Goal: Task Accomplishment & Management: Manage account settings

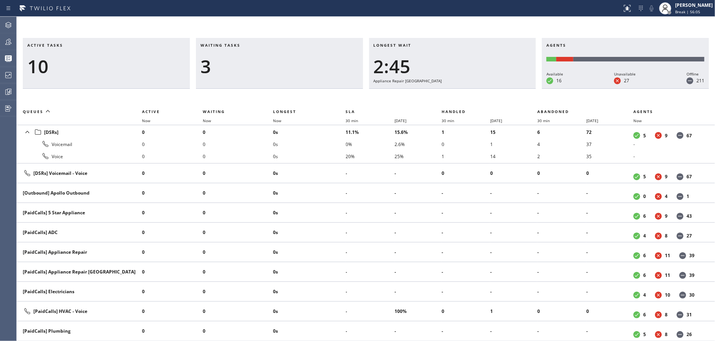
click at [186, 62] on div "Active tasks 10" at bounding box center [106, 63] width 167 height 51
click at [711, 12] on div "Break | 56:06" at bounding box center [694, 11] width 38 height 5
click at [701, 3] on div "[PERSON_NAME]" at bounding box center [694, 5] width 38 height 6
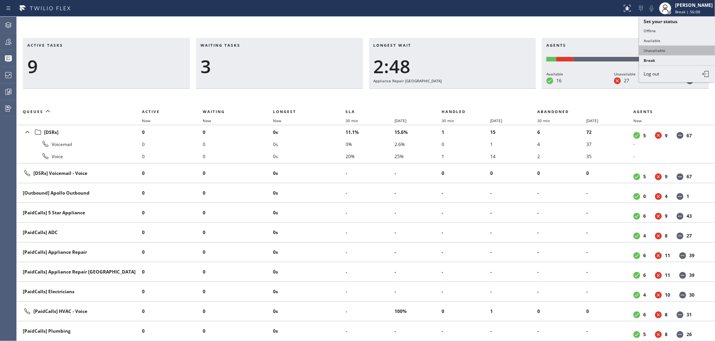
click at [668, 52] on button "Unavailable" at bounding box center [677, 51] width 76 height 10
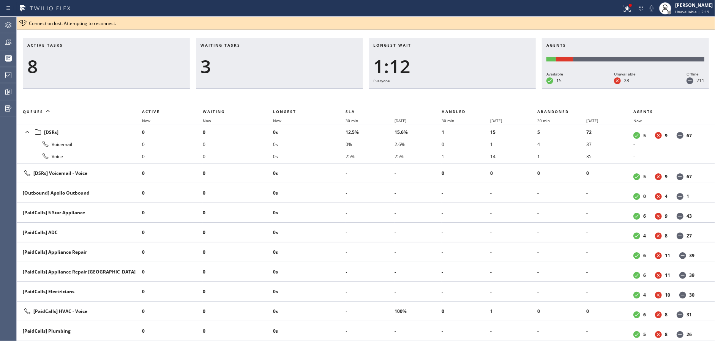
click at [225, 197] on li "0" at bounding box center [238, 193] width 70 height 12
click at [238, 190] on li "0" at bounding box center [238, 193] width 70 height 12
click at [251, 170] on li "0" at bounding box center [238, 173] width 70 height 12
click at [247, 167] on li "0" at bounding box center [238, 173] width 70 height 12
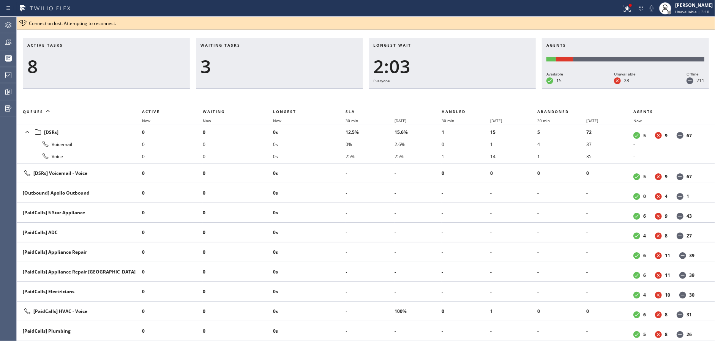
click at [247, 167] on li "0" at bounding box center [238, 173] width 70 height 12
click at [690, 13] on span "Unavailable | 3:15" at bounding box center [692, 11] width 34 height 5
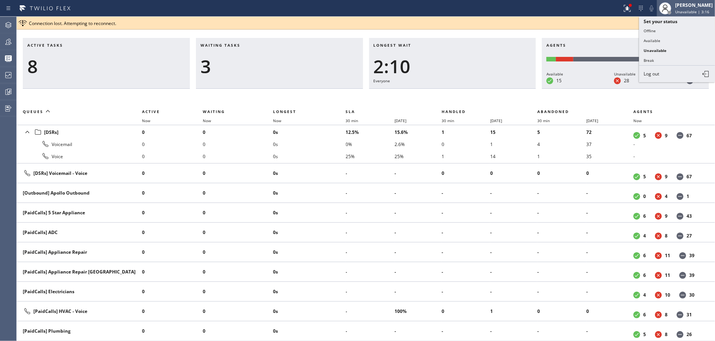
click at [690, 13] on span "Unavailable | 3:16" at bounding box center [692, 11] width 34 height 5
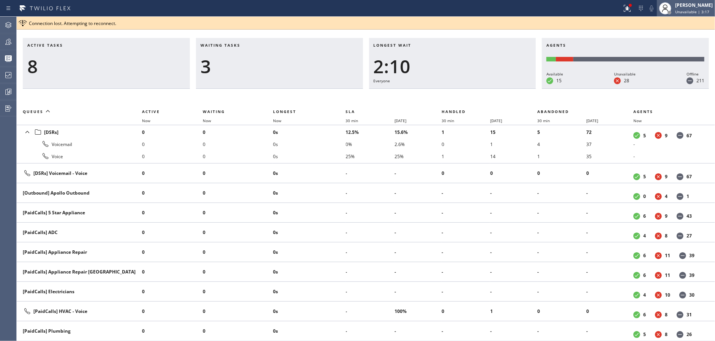
click at [690, 13] on span "Unavailable | 3:17" at bounding box center [692, 11] width 34 height 5
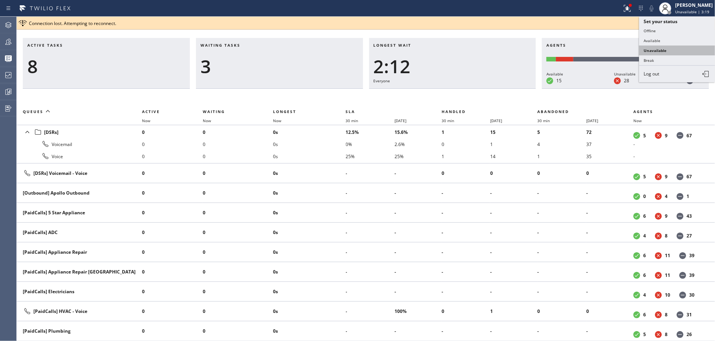
click at [681, 51] on button "Unavailable" at bounding box center [677, 51] width 76 height 10
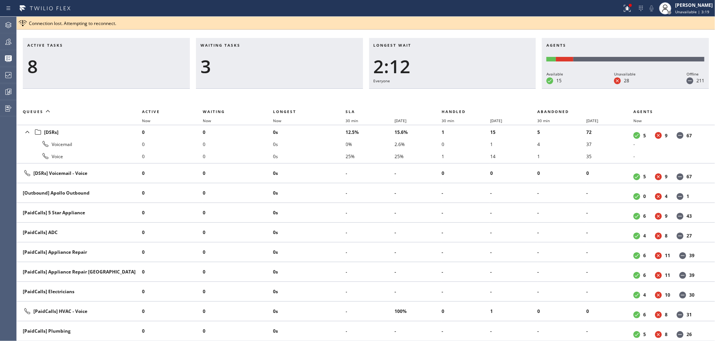
click at [440, 53] on h3 "Longest wait" at bounding box center [453, 48] width 158 height 11
click at [277, 323] on td "0s" at bounding box center [309, 332] width 73 height 20
click at [148, 96] on div "Active tasks 8 Waiting tasks 3 Longest wait 2:34 Everyone Agents Available 15 U…" at bounding box center [366, 189] width 698 height 303
click at [5, 75] on icon at bounding box center [8, 75] width 6 height 6
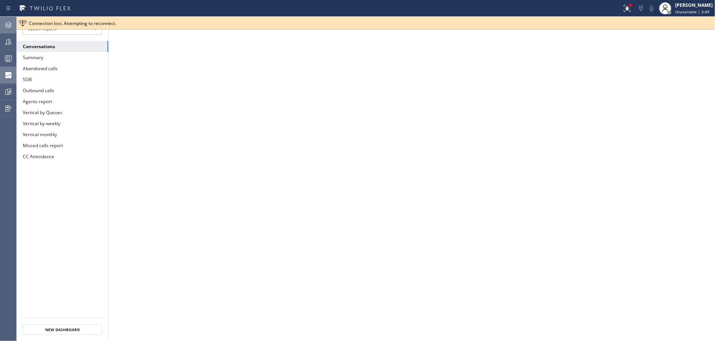
click at [12, 27] on icon at bounding box center [8, 24] width 9 height 9
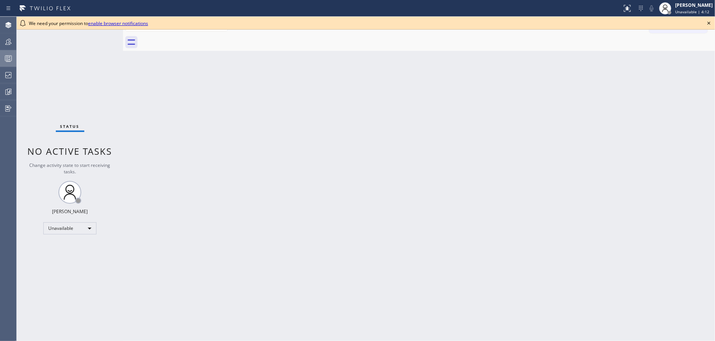
click at [10, 55] on icon at bounding box center [8, 58] width 9 height 9
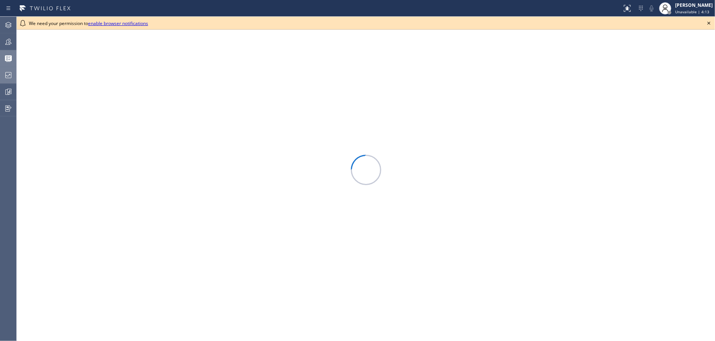
click at [9, 71] on icon at bounding box center [8, 75] width 9 height 9
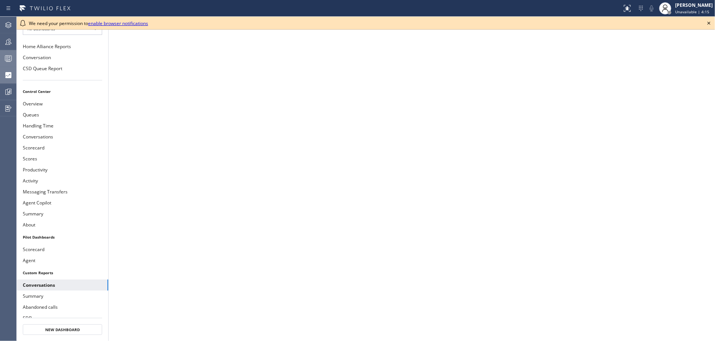
click at [711, 20] on icon at bounding box center [708, 23] width 9 height 9
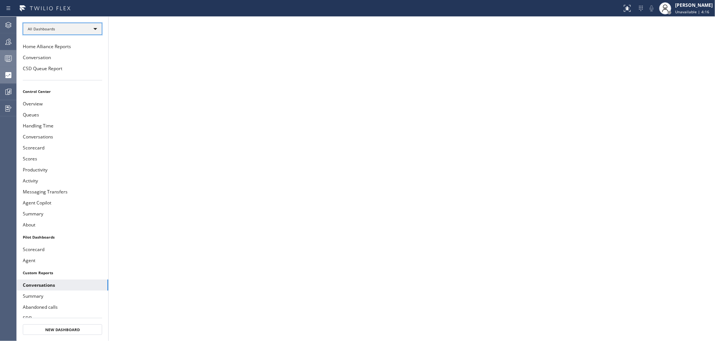
click at [55, 24] on div "All Dashboards" at bounding box center [62, 29] width 79 height 12
click at [63, 76] on li "Custom Reports" at bounding box center [62, 77] width 78 height 9
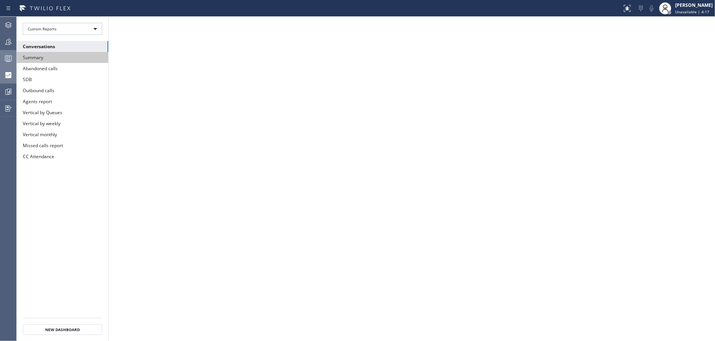
click at [67, 57] on button "Summary" at bounding box center [62, 57] width 91 height 11
click at [0, 47] on div at bounding box center [8, 41] width 17 height 15
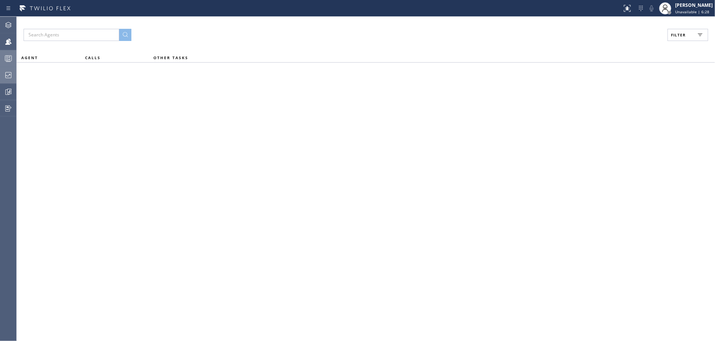
click at [695, 31] on icon at bounding box center [699, 34] width 9 height 9
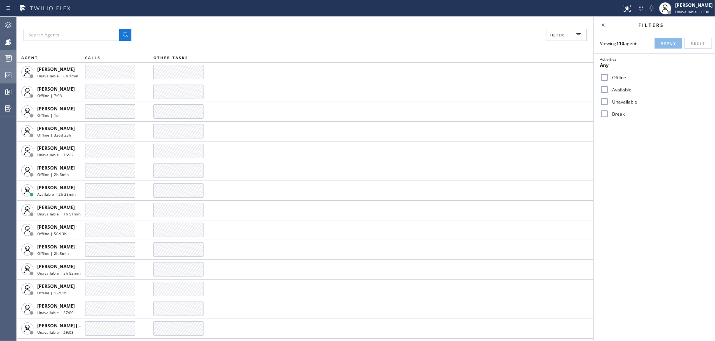
click at [603, 86] on input "Available" at bounding box center [604, 89] width 9 height 9
click at [663, 45] on span "Apply" at bounding box center [669, 43] width 16 height 5
click at [601, 24] on icon at bounding box center [603, 24] width 9 height 9
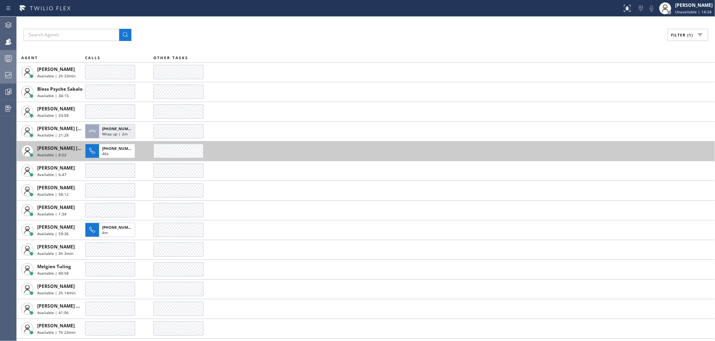
scroll to position [37, 0]
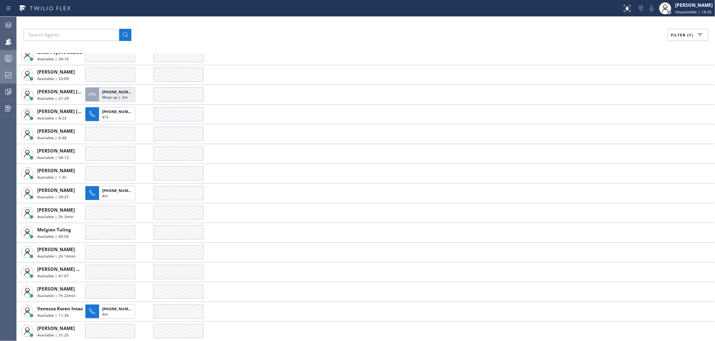
click at [679, 36] on span "Filter (1)" at bounding box center [682, 34] width 22 height 5
click at [604, 88] on input "Available" at bounding box center [604, 89] width 9 height 9
checkbox input "false"
click at [607, 116] on input "Break" at bounding box center [604, 113] width 9 height 9
click at [604, 113] on input "Break" at bounding box center [604, 113] width 9 height 9
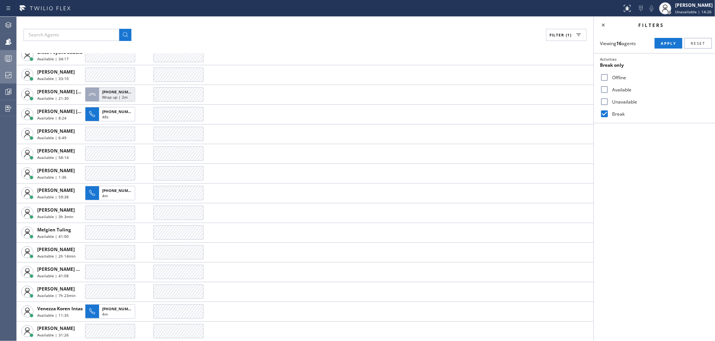
checkbox input "false"
click at [605, 101] on input "Unavailable" at bounding box center [604, 101] width 9 height 9
checkbox input "true"
click at [668, 44] on span "Apply" at bounding box center [669, 43] width 16 height 5
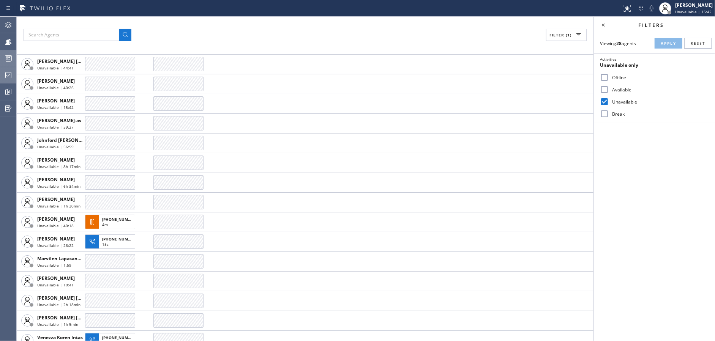
scroll to position [274, 0]
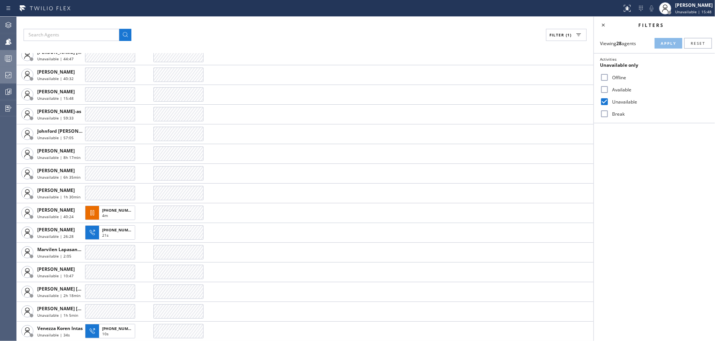
click at [245, 25] on div "Filter (1) AGENT CALLS OTHER TASKS [PERSON_NAME] Unavailable | 8h 10min [PERSON…" at bounding box center [305, 179] width 577 height 325
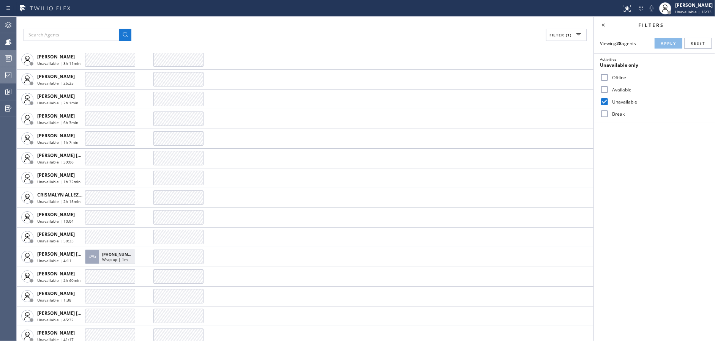
scroll to position [0, 0]
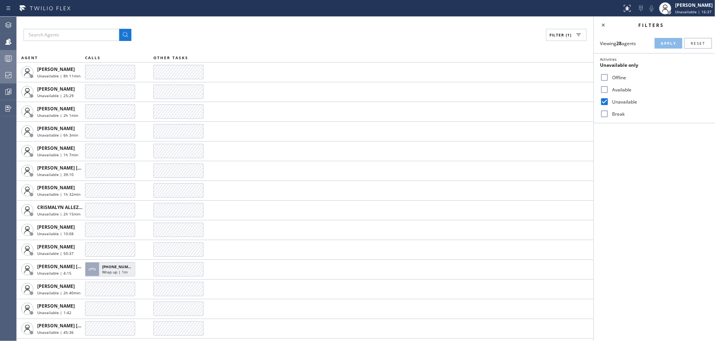
click at [241, 39] on div "Filter (1)" at bounding box center [305, 35] width 563 height 12
click at [11, 57] on icon at bounding box center [8, 58] width 9 height 9
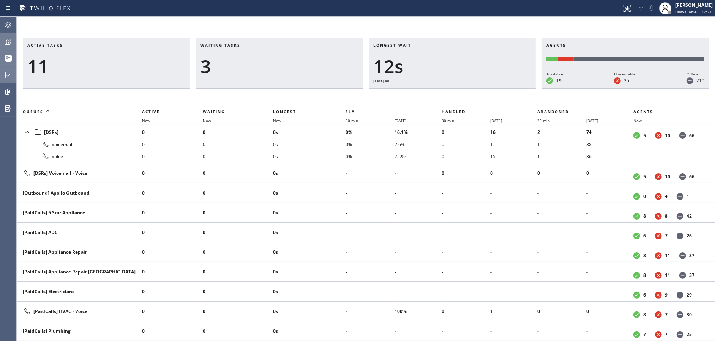
click at [8, 36] on div at bounding box center [8, 41] width 17 height 15
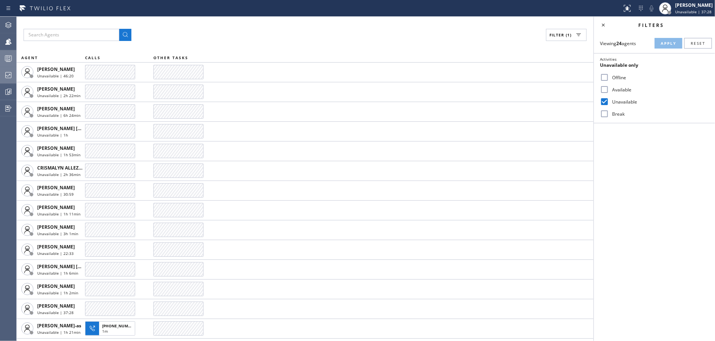
click at [606, 89] on input "Available" at bounding box center [604, 89] width 9 height 9
checkbox input "true"
click at [606, 101] on input "Unavailable" at bounding box center [604, 101] width 9 height 9
checkbox input "false"
click at [605, 114] on input "Break" at bounding box center [604, 113] width 9 height 9
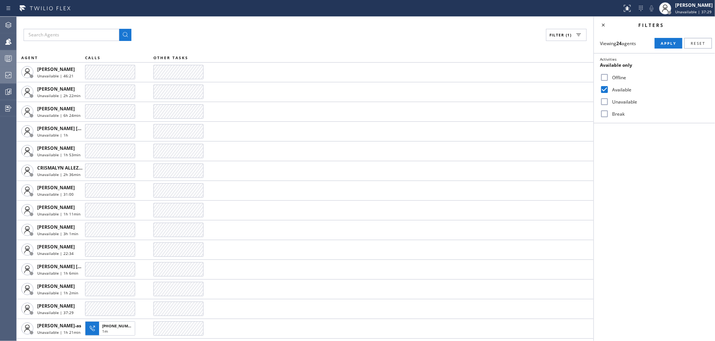
checkbox input "true"
click at [660, 44] on button "Apply" at bounding box center [668, 43] width 28 height 11
click at [607, 24] on icon at bounding box center [603, 24] width 9 height 9
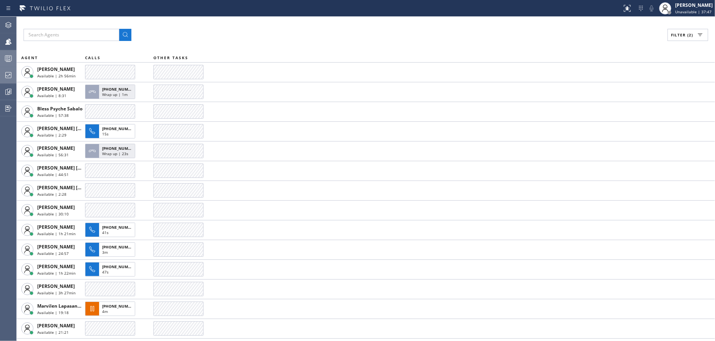
click at [213, 32] on div "Filter (2)" at bounding box center [366, 35] width 684 height 12
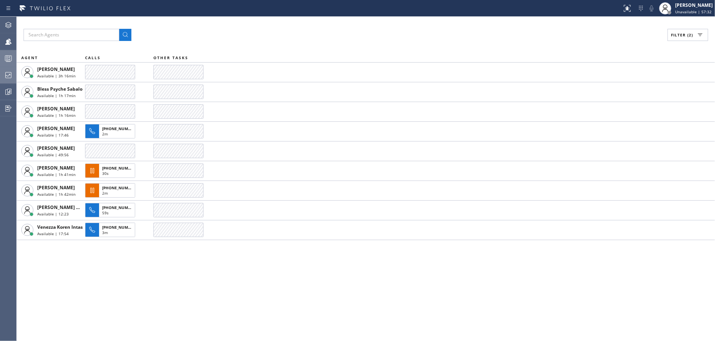
click at [0, 57] on div at bounding box center [8, 58] width 17 height 9
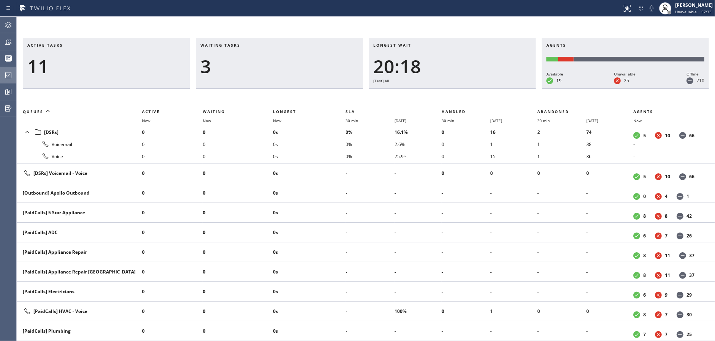
click at [0, 74] on div at bounding box center [8, 75] width 17 height 9
